Goal: Transaction & Acquisition: Purchase product/service

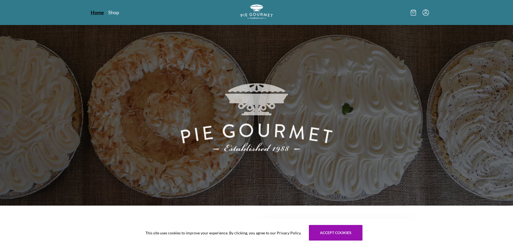
click at [95, 13] on link "Home" at bounding box center [97, 12] width 13 height 6
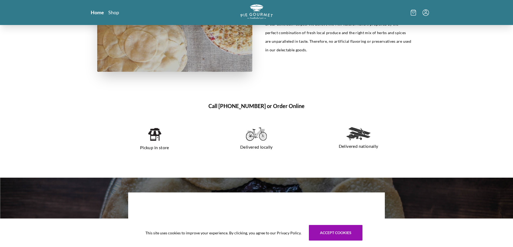
scroll to position [354, 0]
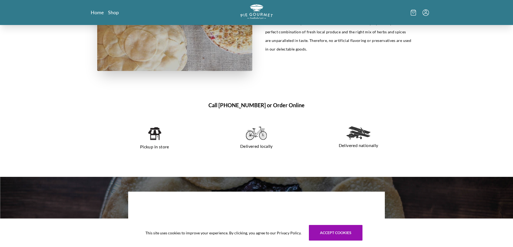
click at [286, 107] on h1 "Call [PHONE_NUMBER] or Order Online" at bounding box center [256, 105] width 319 height 8
click at [286, 105] on h1 "Call [PHONE_NUMBER] or Order Online" at bounding box center [256, 105] width 319 height 8
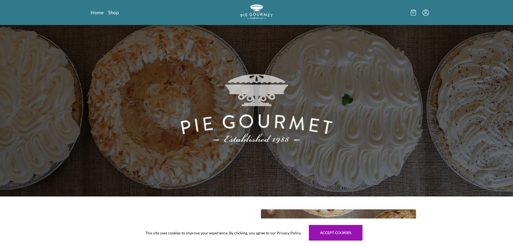
scroll to position [0, 0]
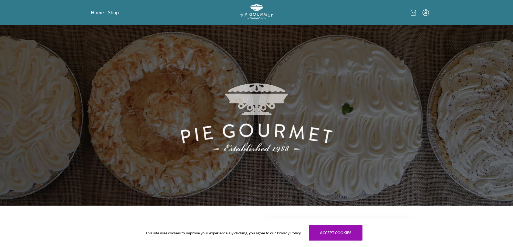
click at [414, 12] on icon at bounding box center [412, 13] width 5 height 6
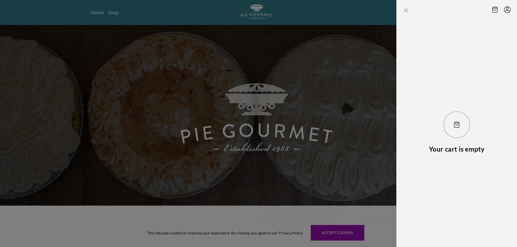
click at [406, 9] on icon "Close panel" at bounding box center [406, 10] width 6 height 6
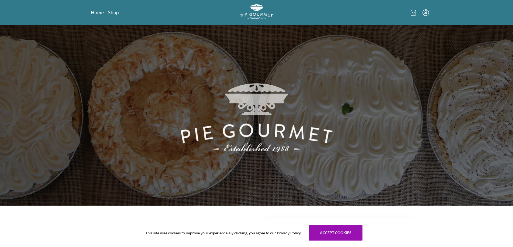
click at [423, 12] on icon "Menu" at bounding box center [425, 12] width 6 height 6
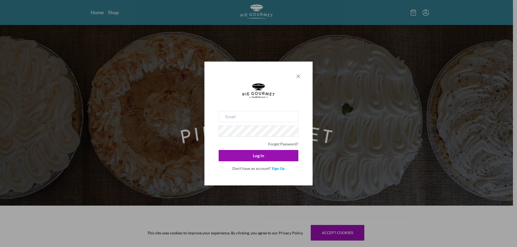
click at [299, 76] on icon "Close panel" at bounding box center [298, 76] width 3 height 3
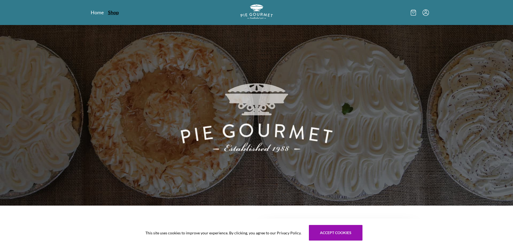
click at [116, 13] on link "Shop" at bounding box center [113, 12] width 11 height 6
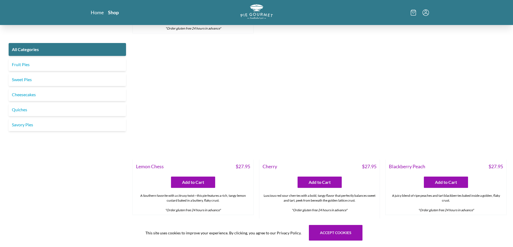
scroll to position [1649, 0]
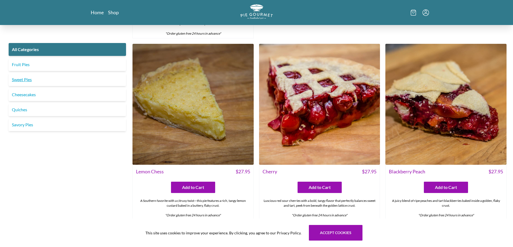
click at [22, 80] on link "Sweet Pies" at bounding box center [67, 79] width 117 height 13
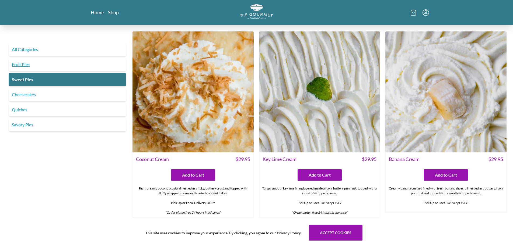
click at [25, 67] on link "Fruit Pies" at bounding box center [67, 64] width 117 height 13
